Goal: Task Accomplishment & Management: Manage account settings

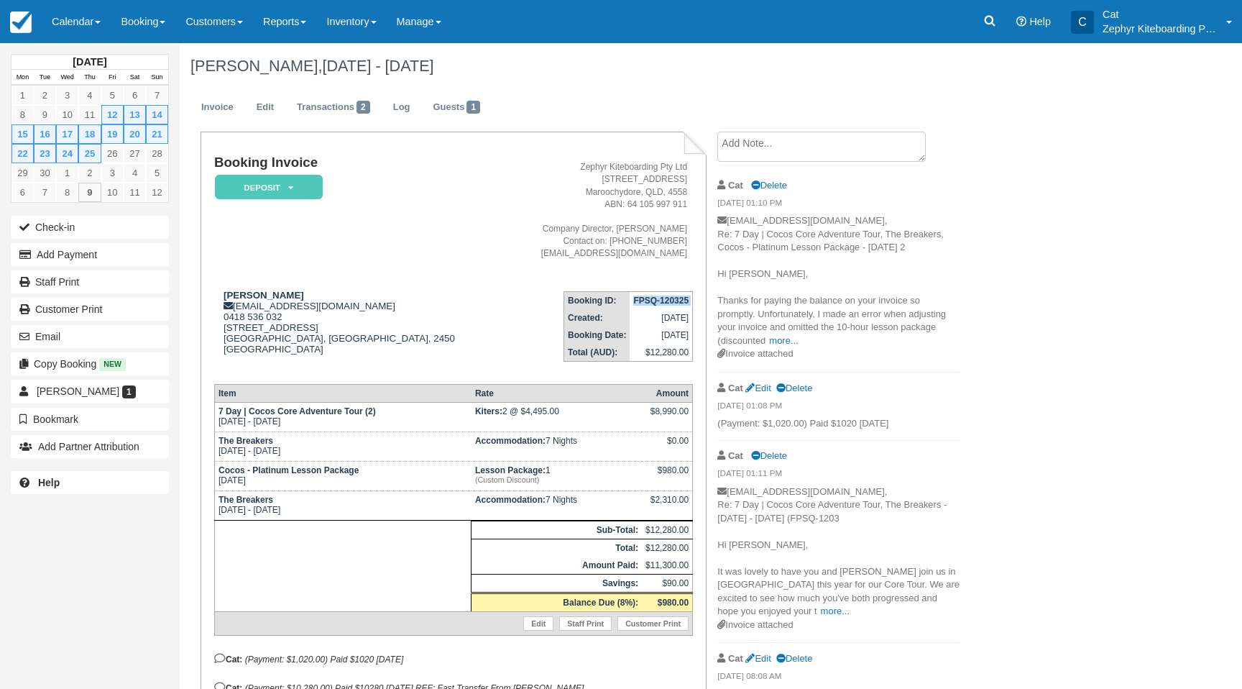
click at [4, 26] on link at bounding box center [21, 21] width 42 height 43
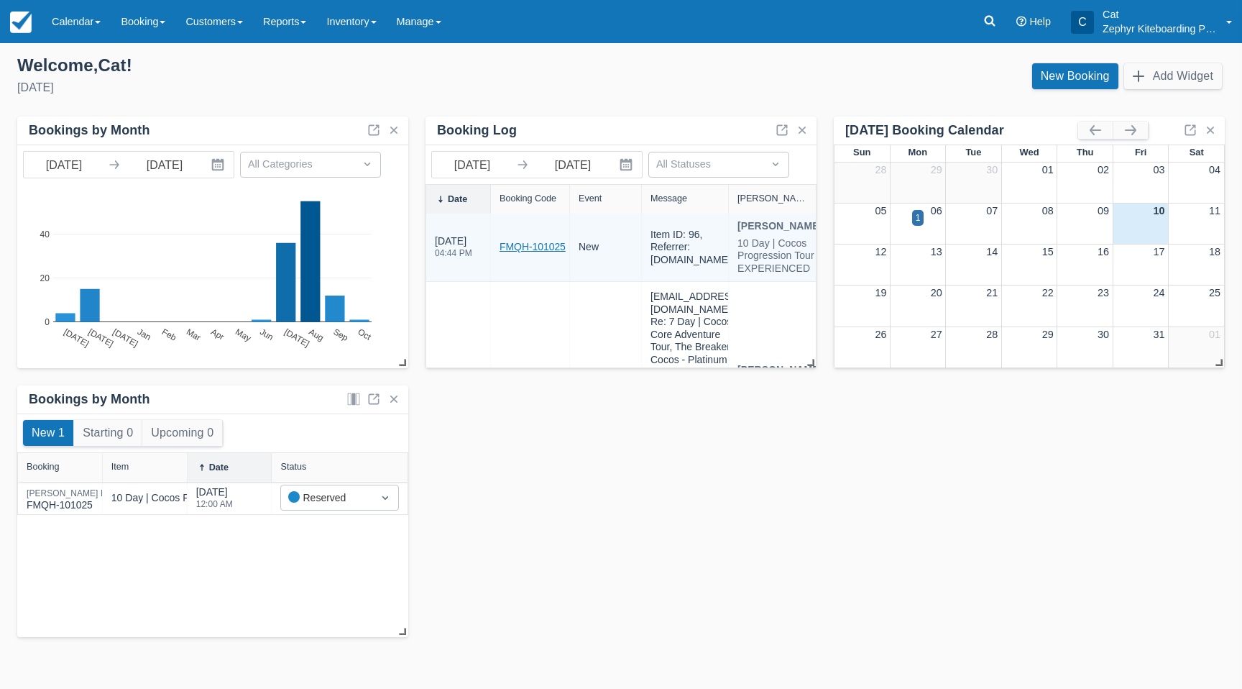
click at [540, 254] on link "FMQH-101025" at bounding box center [533, 246] width 66 height 15
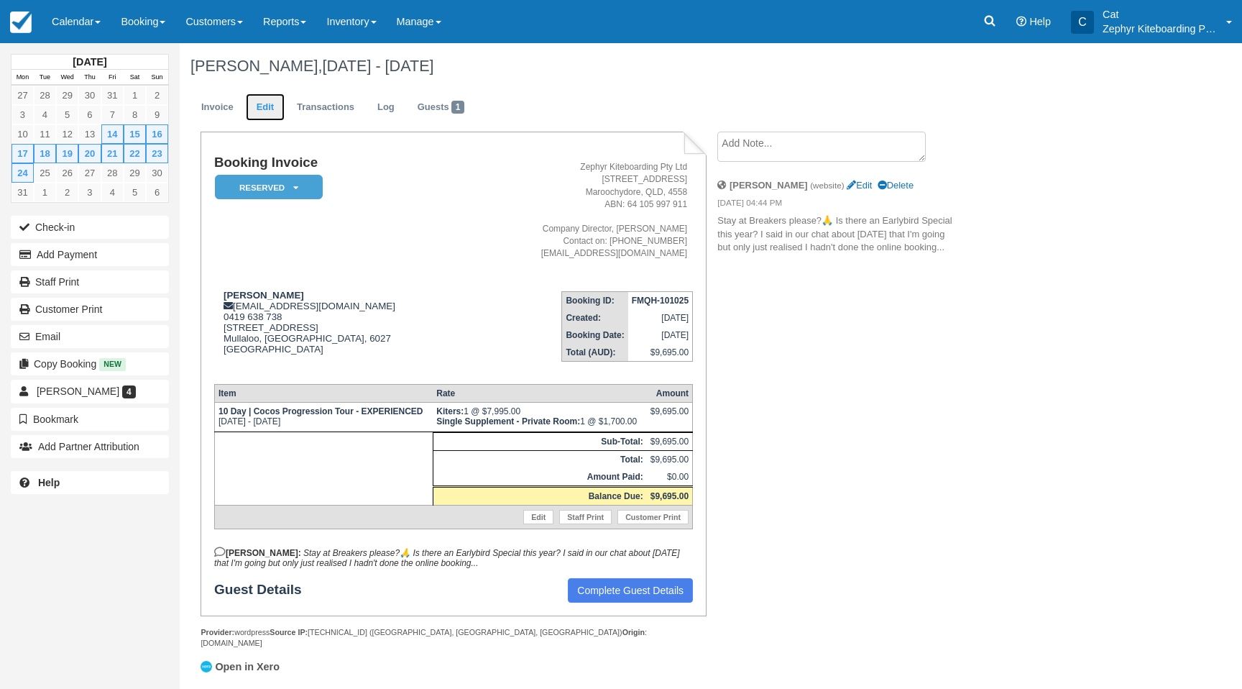
click at [270, 114] on link "Edit" at bounding box center [265, 107] width 39 height 28
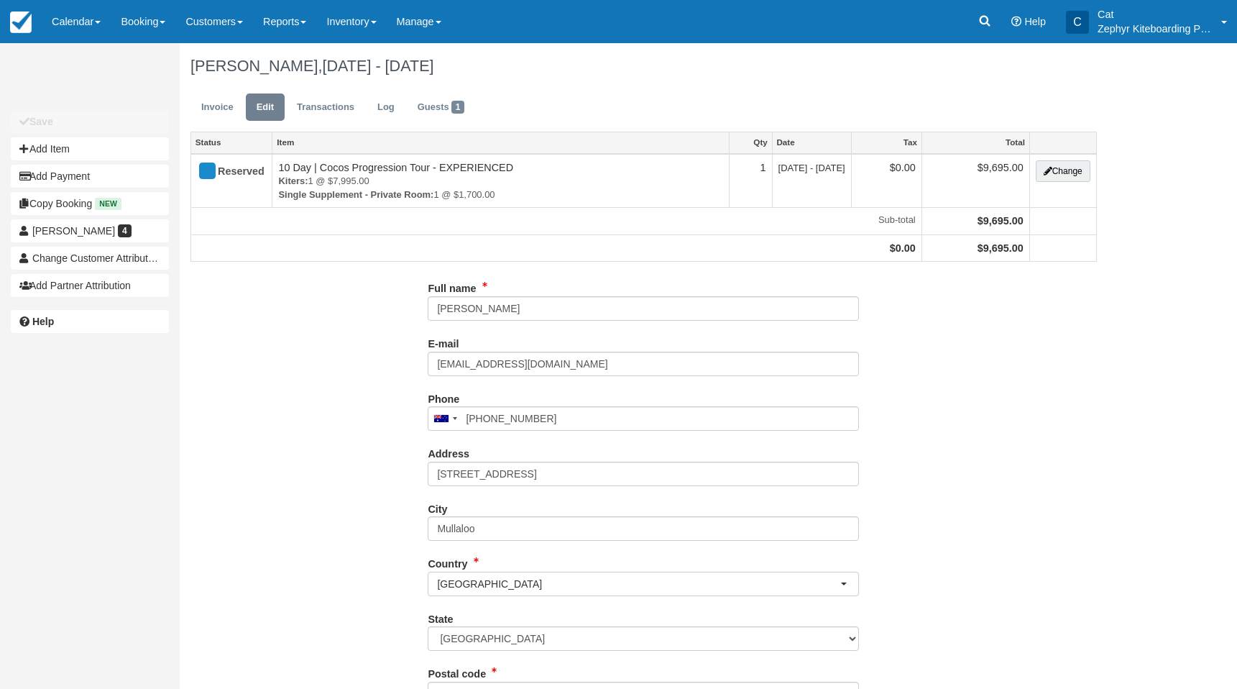
type input "0419 638 738"
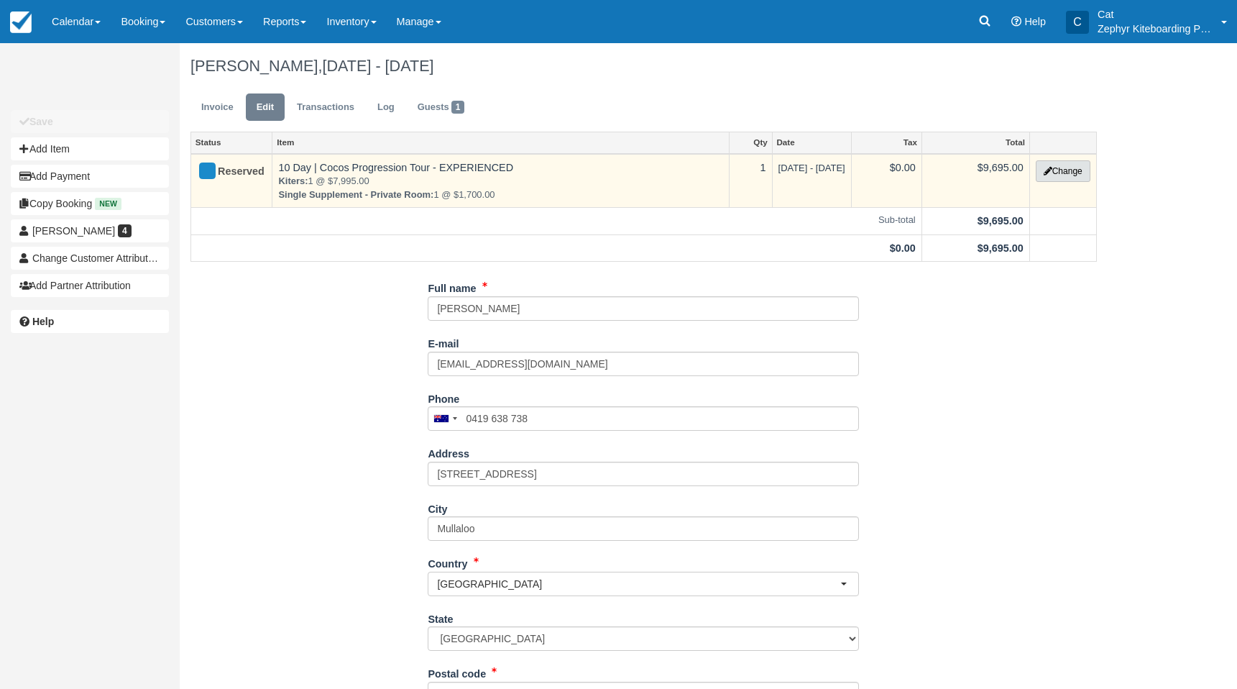
click at [1058, 167] on button "Change" at bounding box center [1063, 171] width 55 height 22
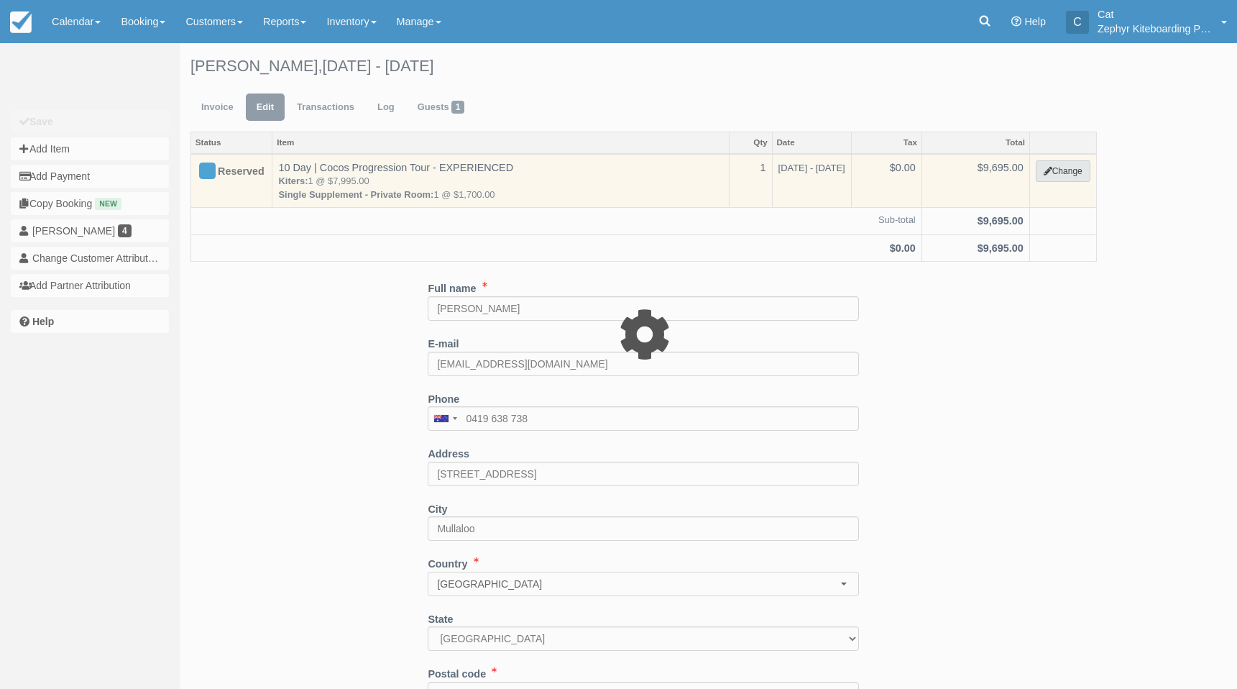
type input "9695.00"
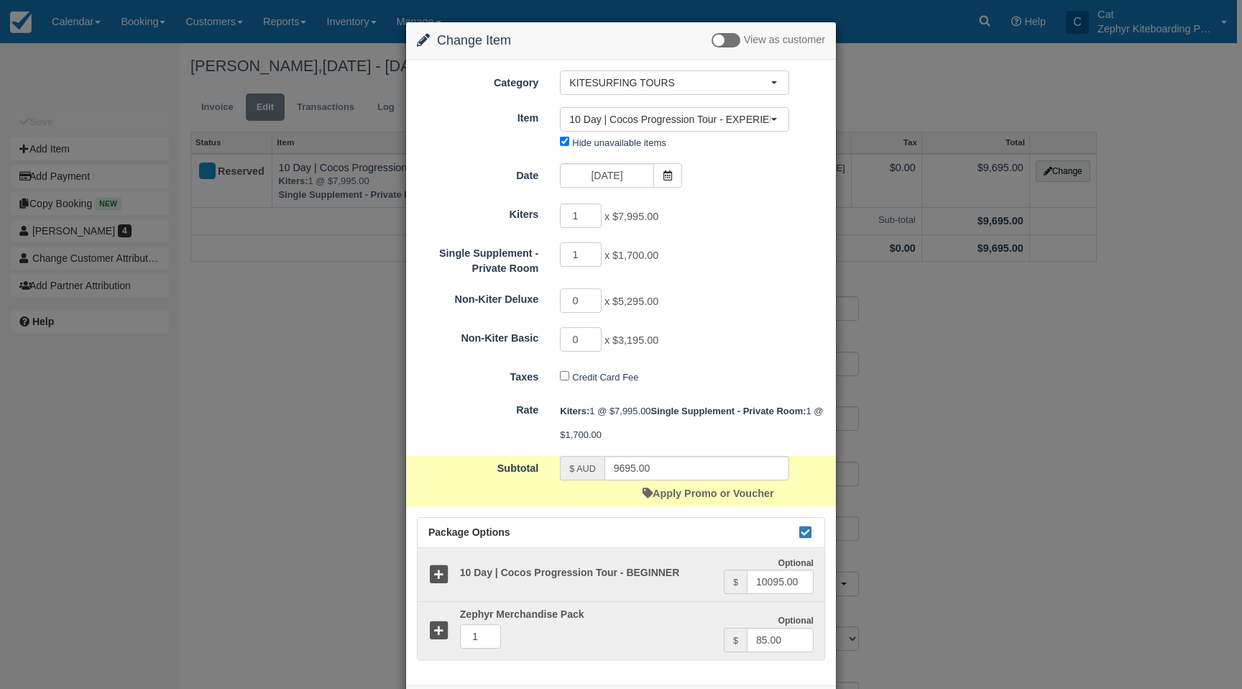
scroll to position [66, 0]
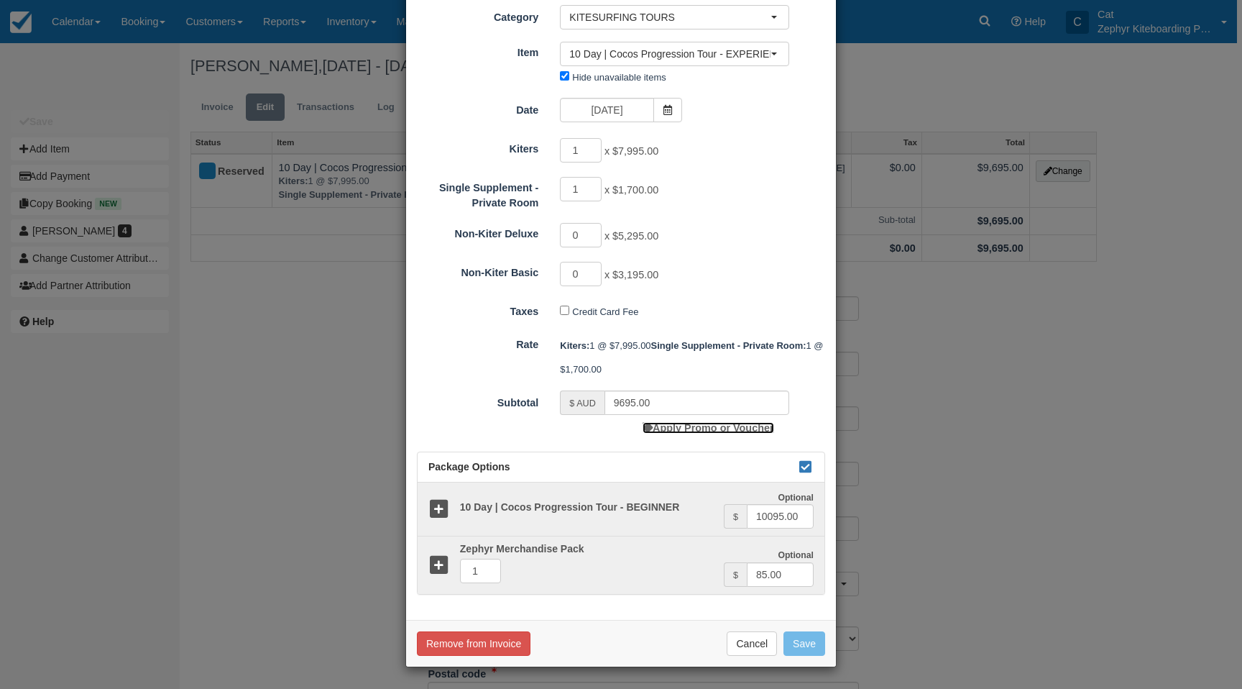
click at [703, 428] on link "Apply Promo or Voucher" at bounding box center [708, 428] width 131 height 12
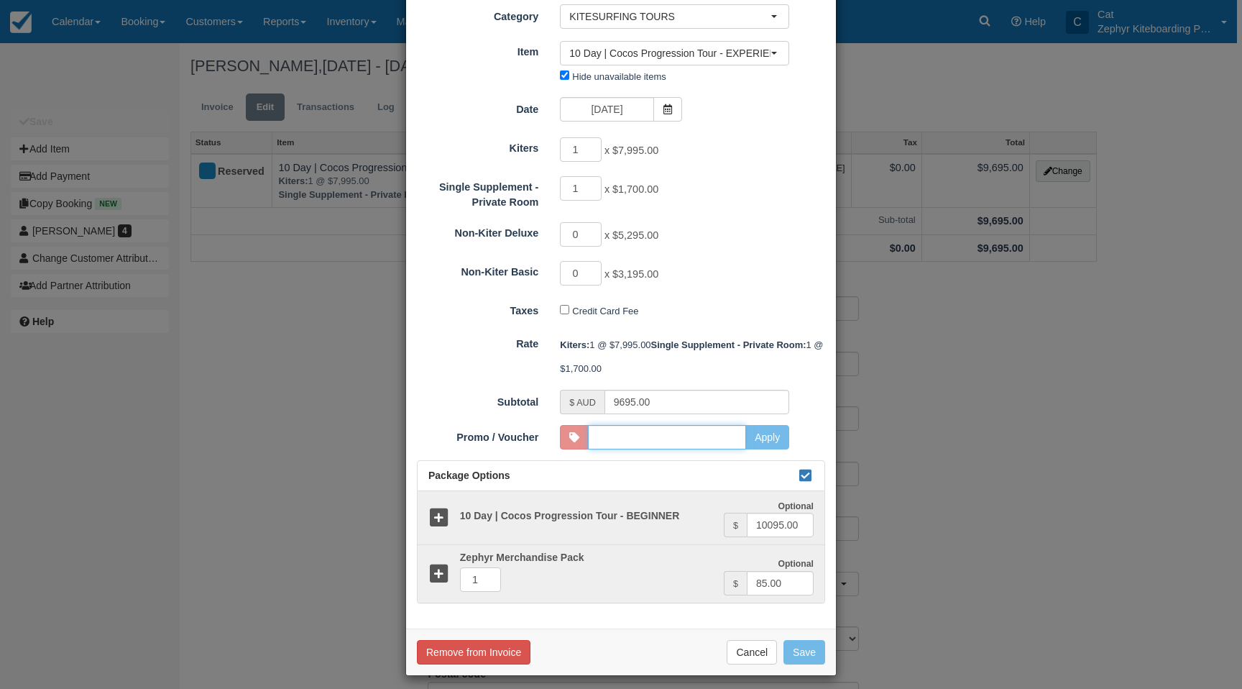
type input "COCOS2026"
click at [768, 438] on button "Apply" at bounding box center [767, 437] width 44 height 24
type input "9210.25"
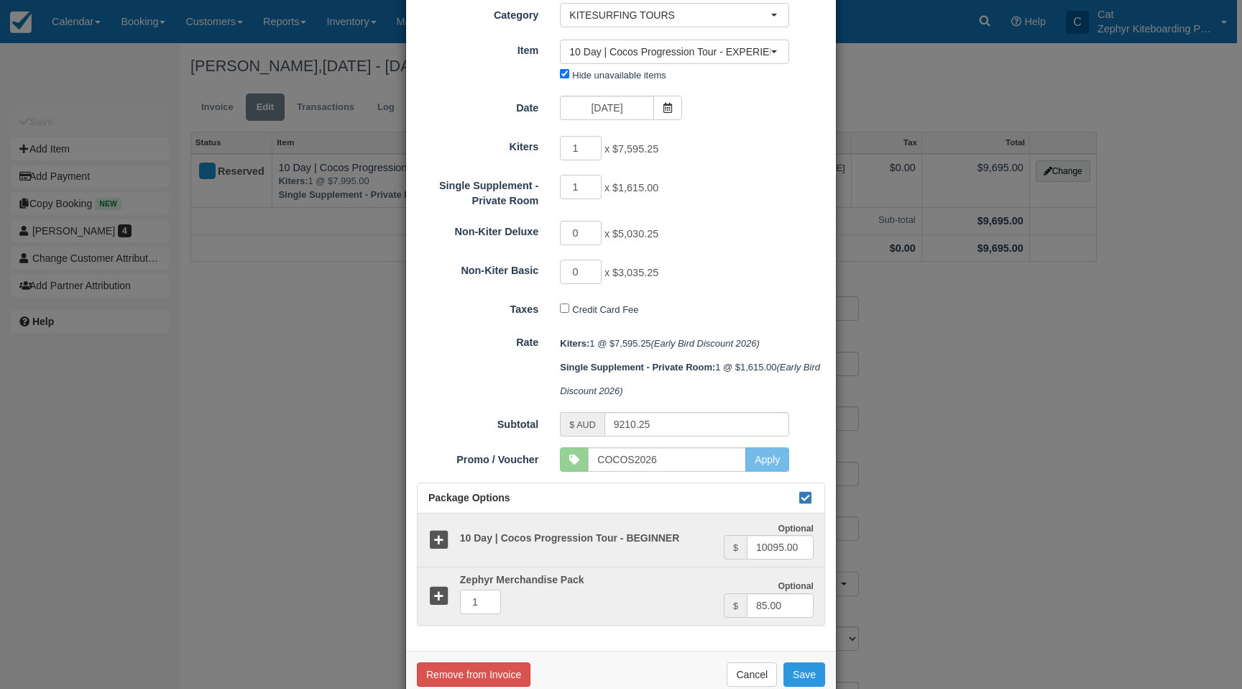
scroll to position [86, 0]
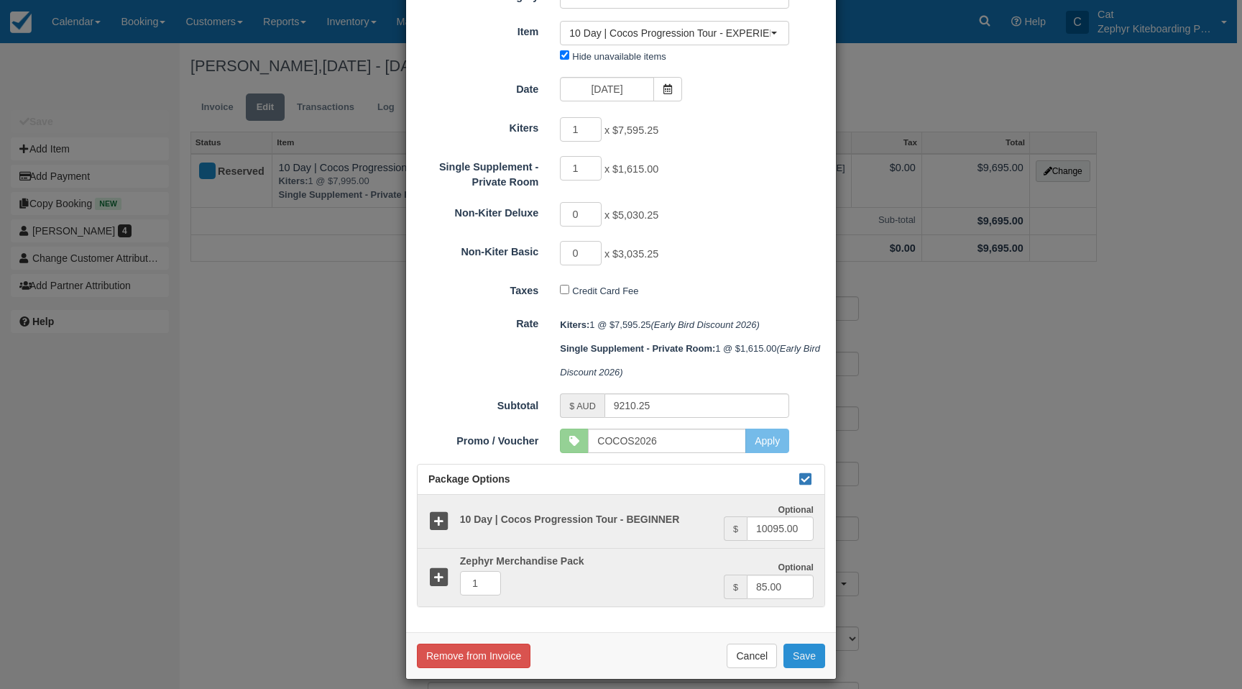
click at [804, 657] on button "Save" at bounding box center [804, 655] width 42 height 24
checkbox input "false"
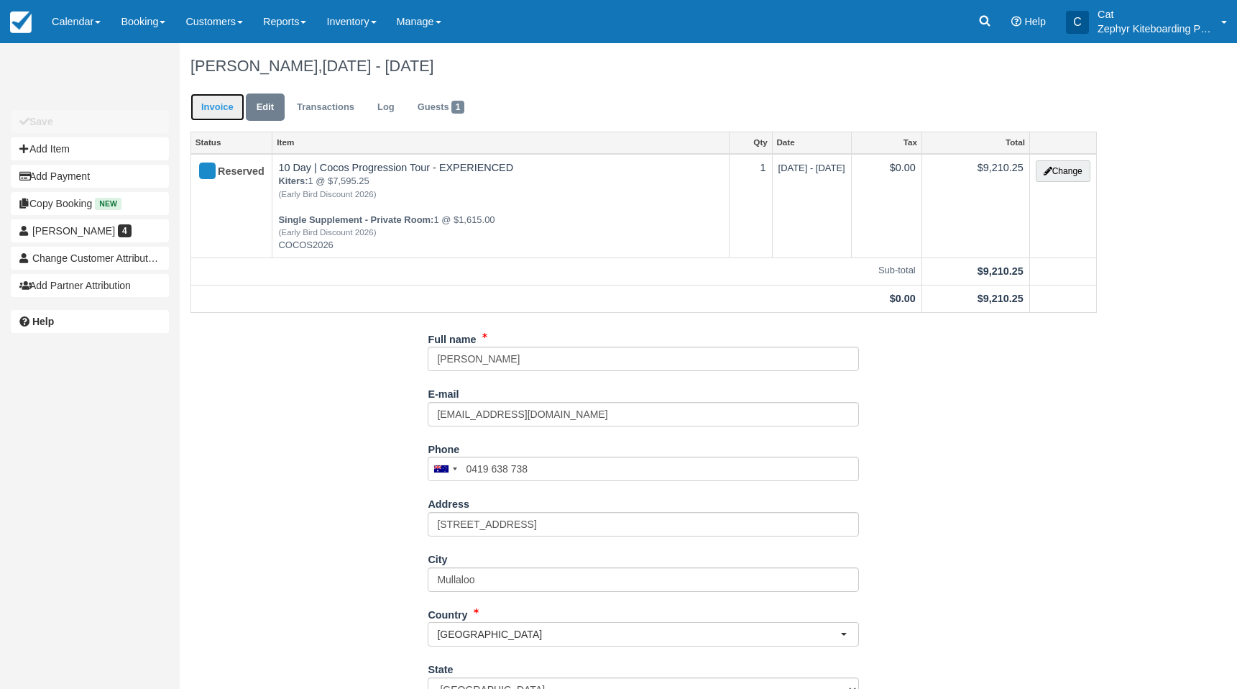
click at [224, 109] on link "Invoice" at bounding box center [217, 107] width 54 height 28
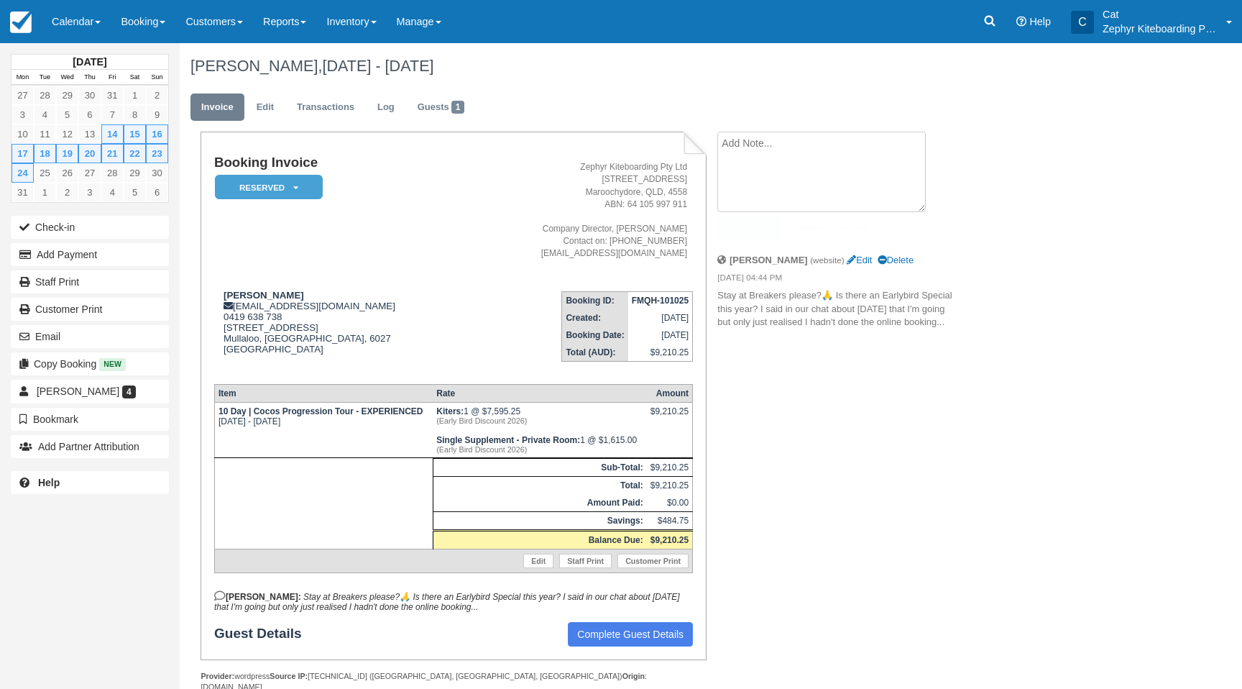
click at [805, 154] on textarea at bounding box center [821, 172] width 208 height 81
click at [930, 426] on div "Booking Invoice Reserved   Pending Confirmed Deposit Paid Cancelled Void Zephyr…" at bounding box center [575, 435] width 791 height 607
click at [275, 175] on link "Reserved" at bounding box center [266, 187] width 104 height 27
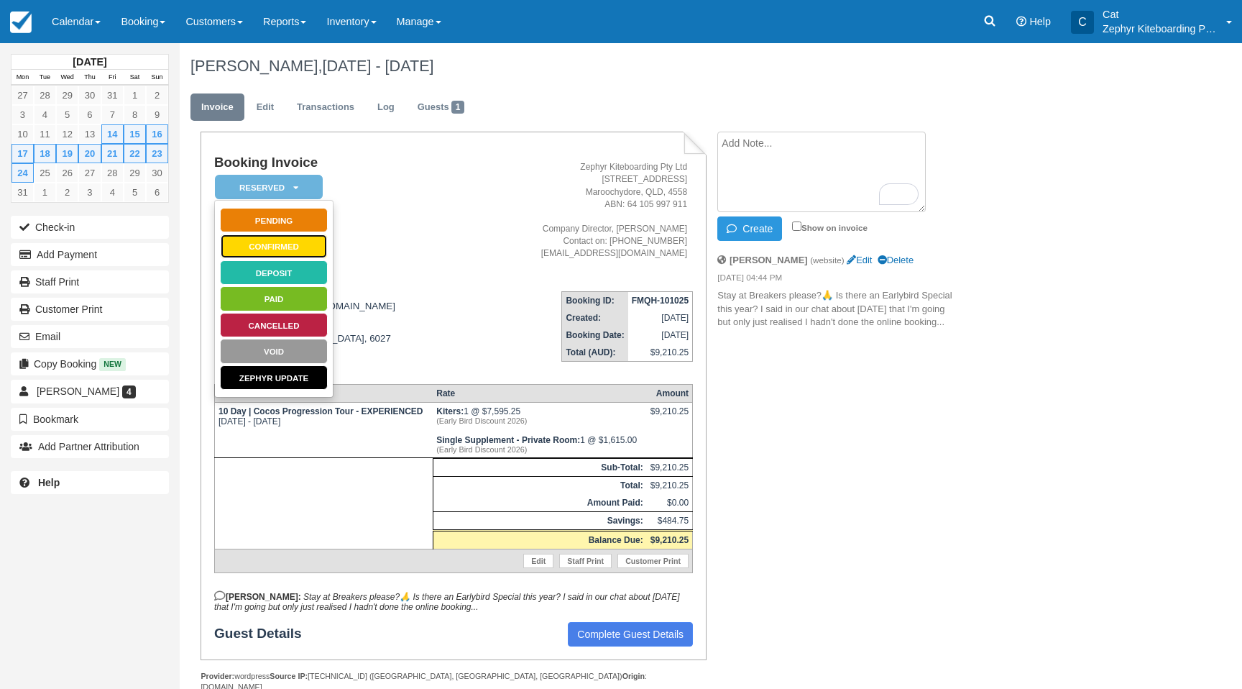
click at [295, 244] on link "Confirmed" at bounding box center [274, 246] width 108 height 25
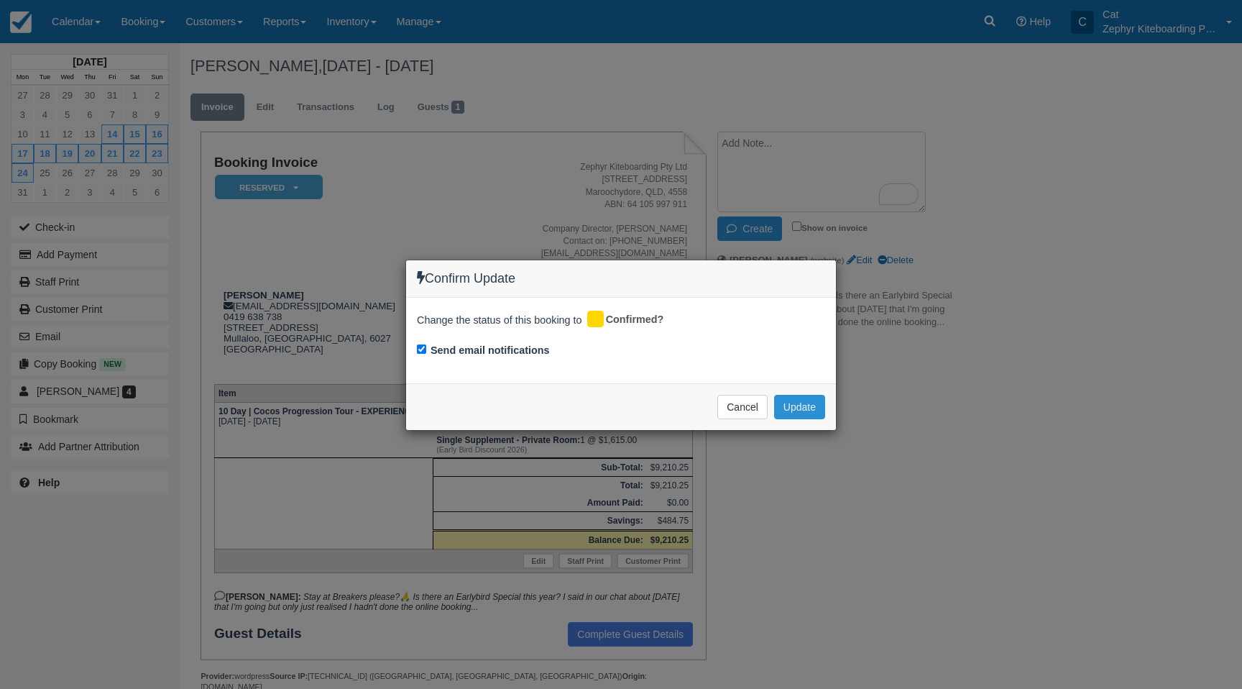
click at [800, 404] on button "Update" at bounding box center [799, 407] width 51 height 24
